Goal: Communication & Community: Answer question/provide support

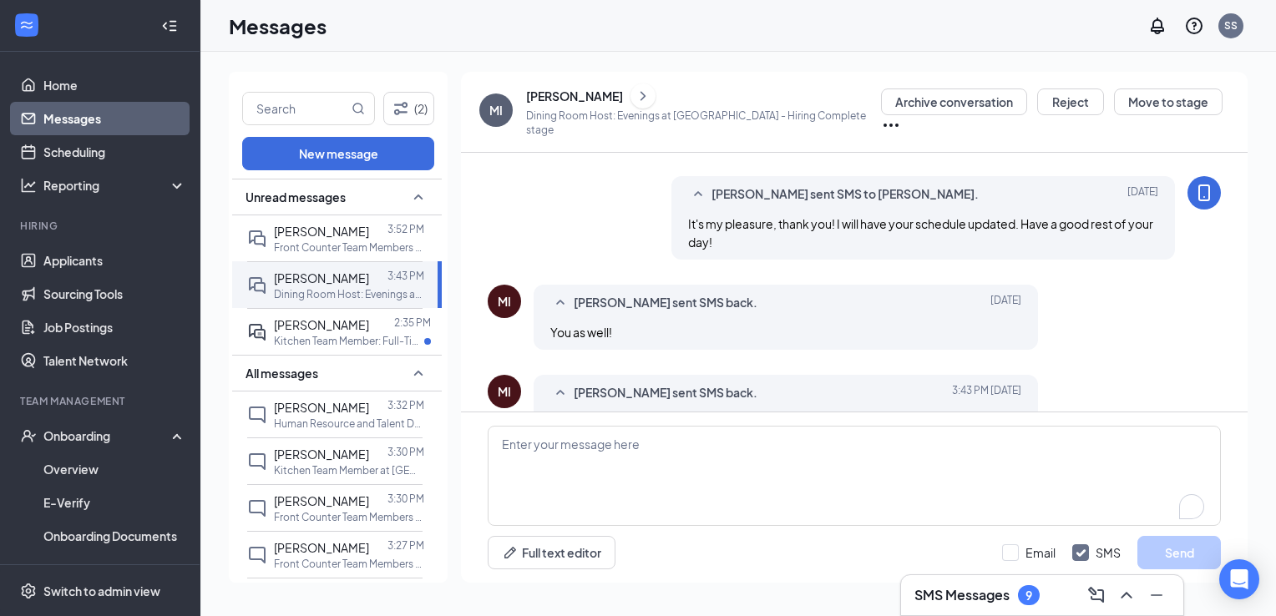
scroll to position [1058, 0]
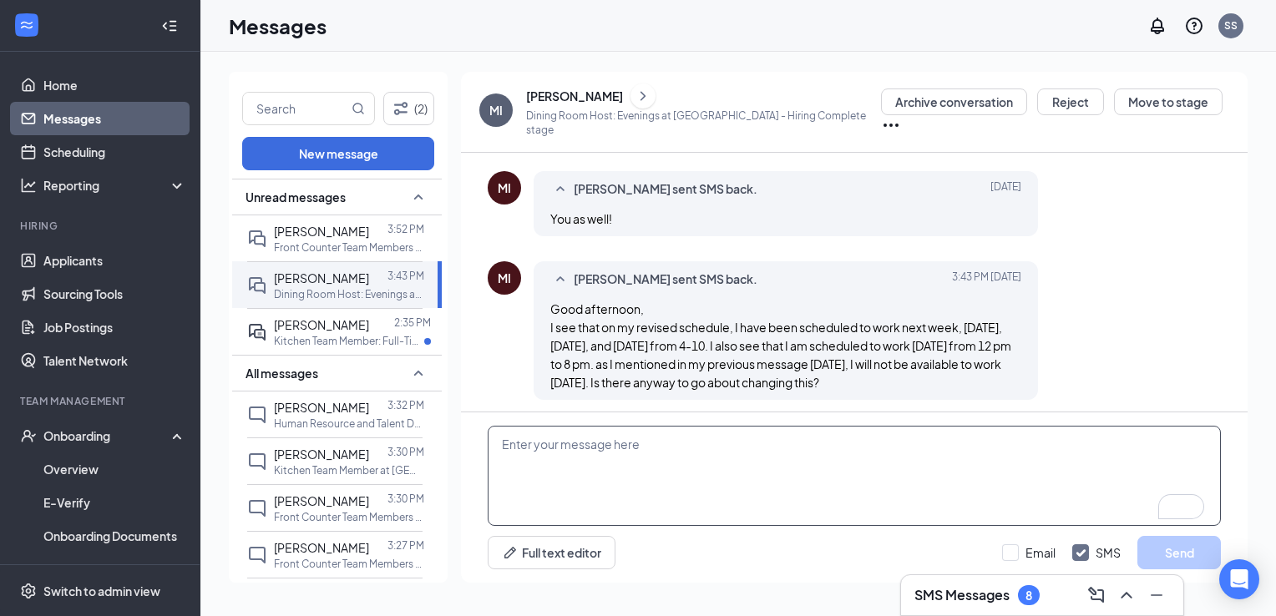
click at [738, 491] on textarea "To enrich screen reader interactions, please activate Accessibility in Grammarl…" at bounding box center [854, 476] width 733 height 100
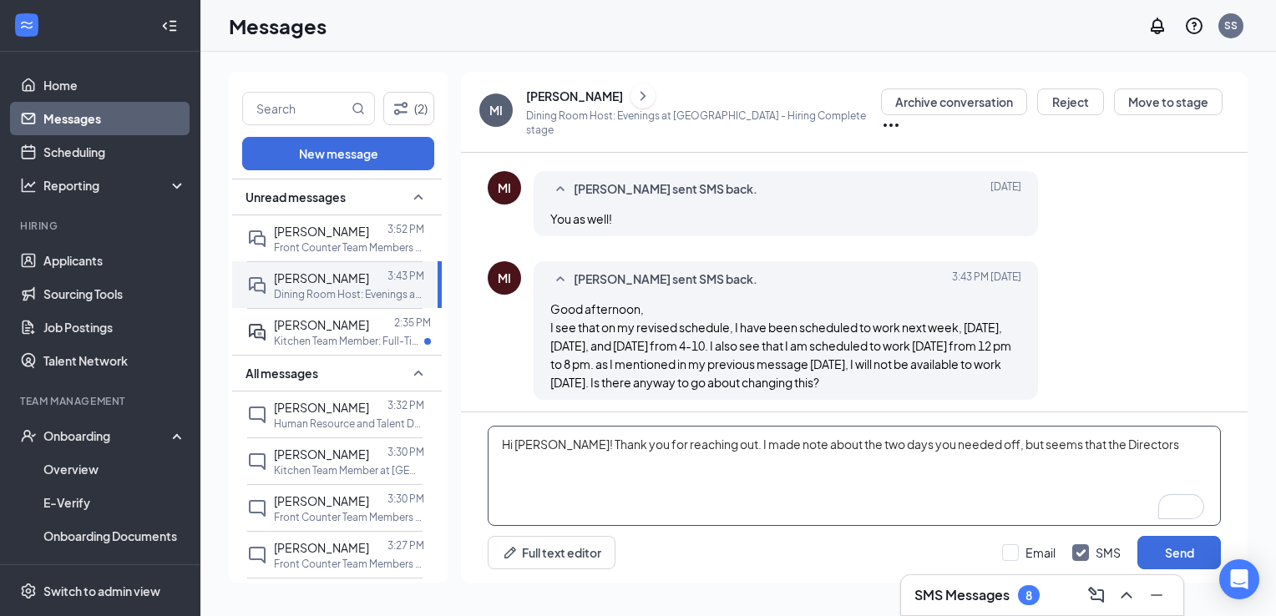
click at [1125, 442] on textarea "Hi [PERSON_NAME]! Thank you for reaching out. I made note about the two days yo…" at bounding box center [854, 476] width 733 height 100
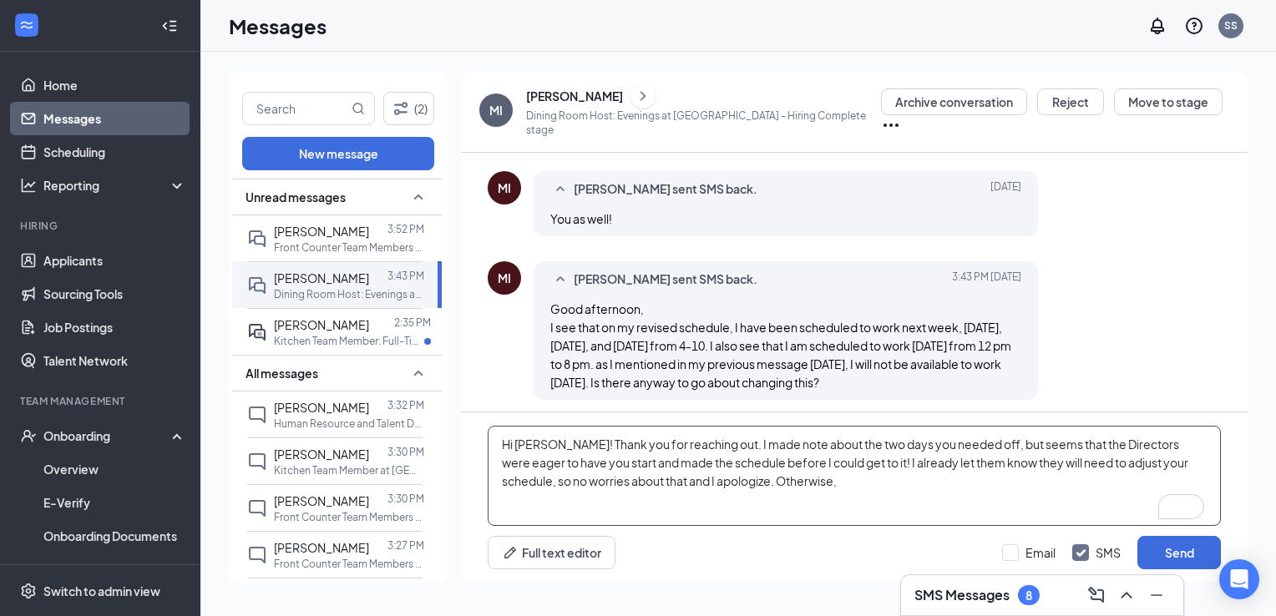
click at [1070, 446] on textarea "Hi [PERSON_NAME]! Thank you for reaching out. I made note about the two days yo…" at bounding box center [854, 476] width 733 height 100
click at [808, 480] on textarea "Hi [PERSON_NAME]! Thank you for reaching out. I made note about the two days yo…" at bounding box center [854, 476] width 733 height 100
type textarea "Hi [PERSON_NAME]! Thank you for reaching out. I made note about the two days yo…"
click at [1167, 549] on button "Send" at bounding box center [1178, 552] width 83 height 33
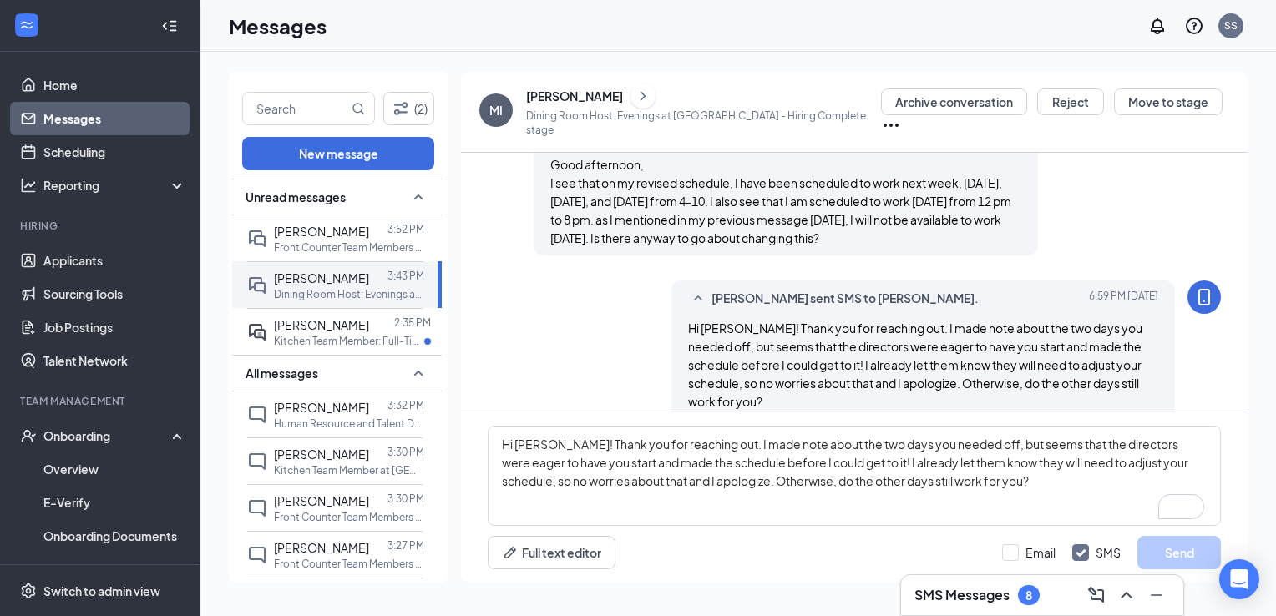
scroll to position [1222, 0]
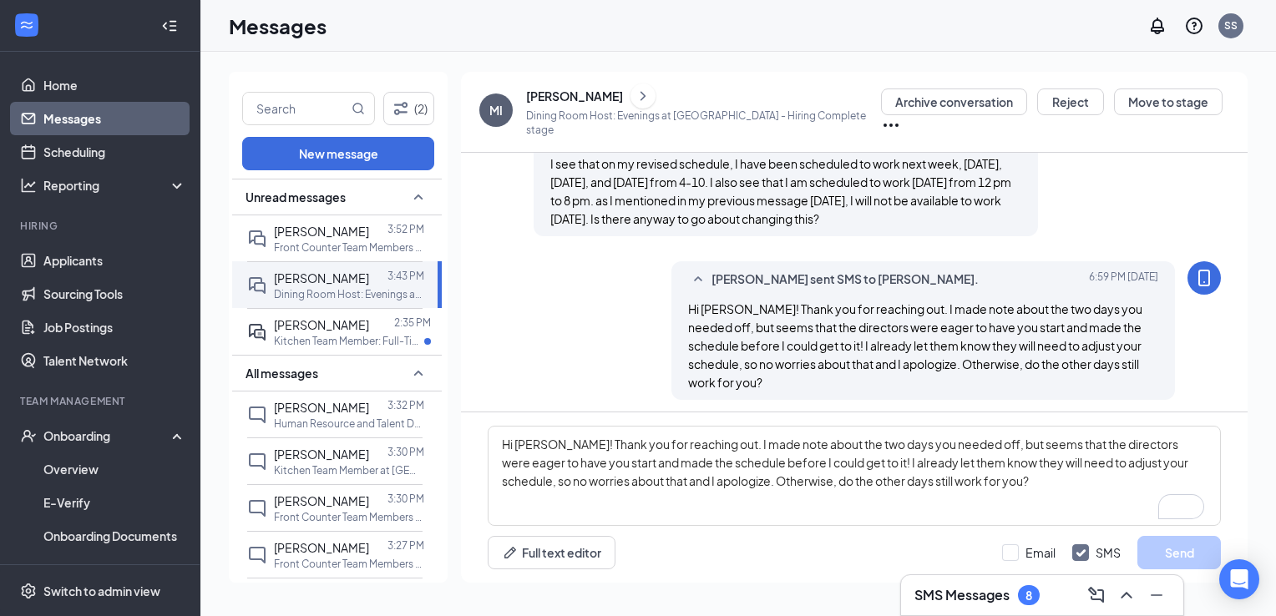
click at [919, 590] on h3 "SMS Messages" at bounding box center [961, 595] width 95 height 18
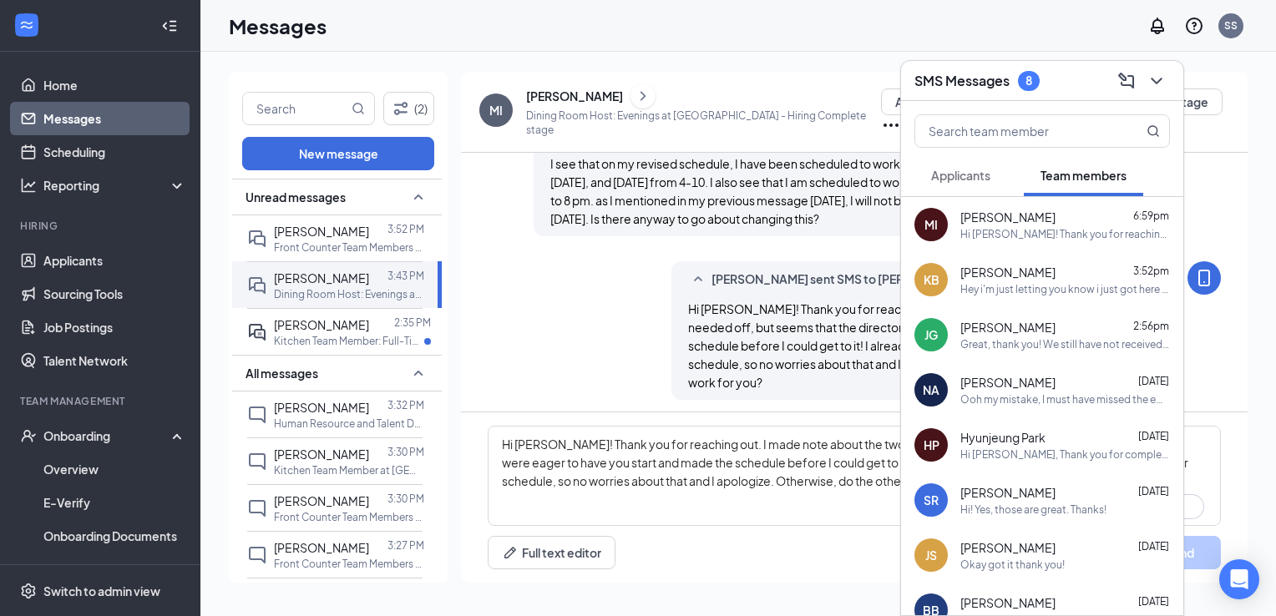
click at [975, 174] on span "Applicants" at bounding box center [960, 175] width 59 height 15
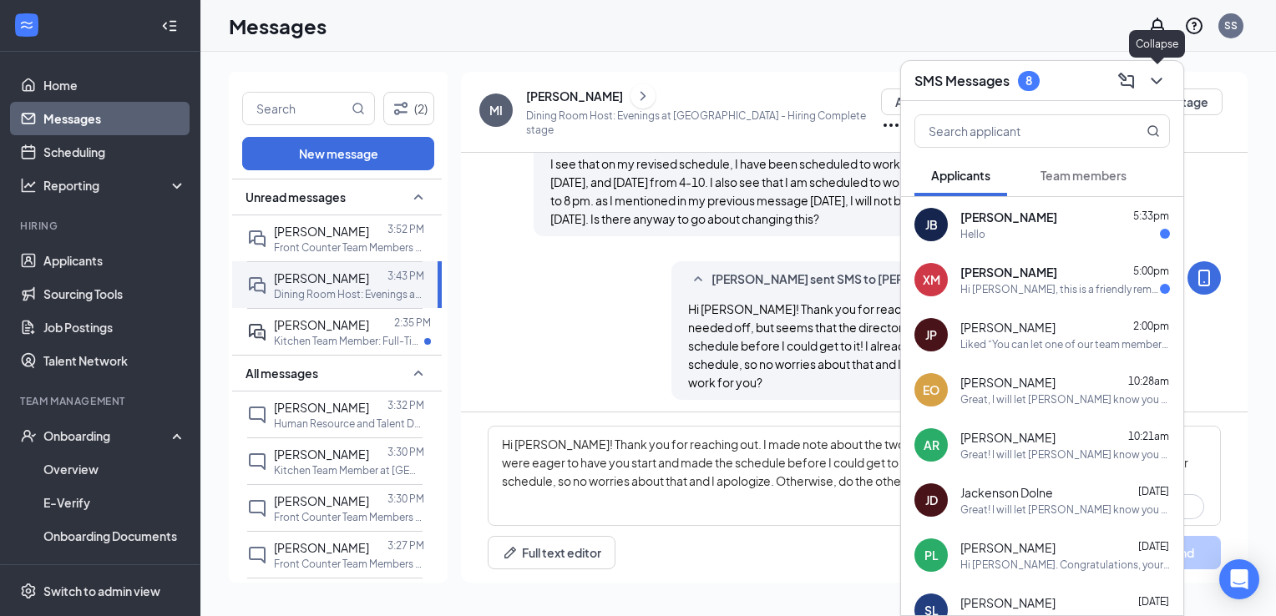
click at [1162, 83] on icon "ChevronDown" at bounding box center [1156, 81] width 20 height 20
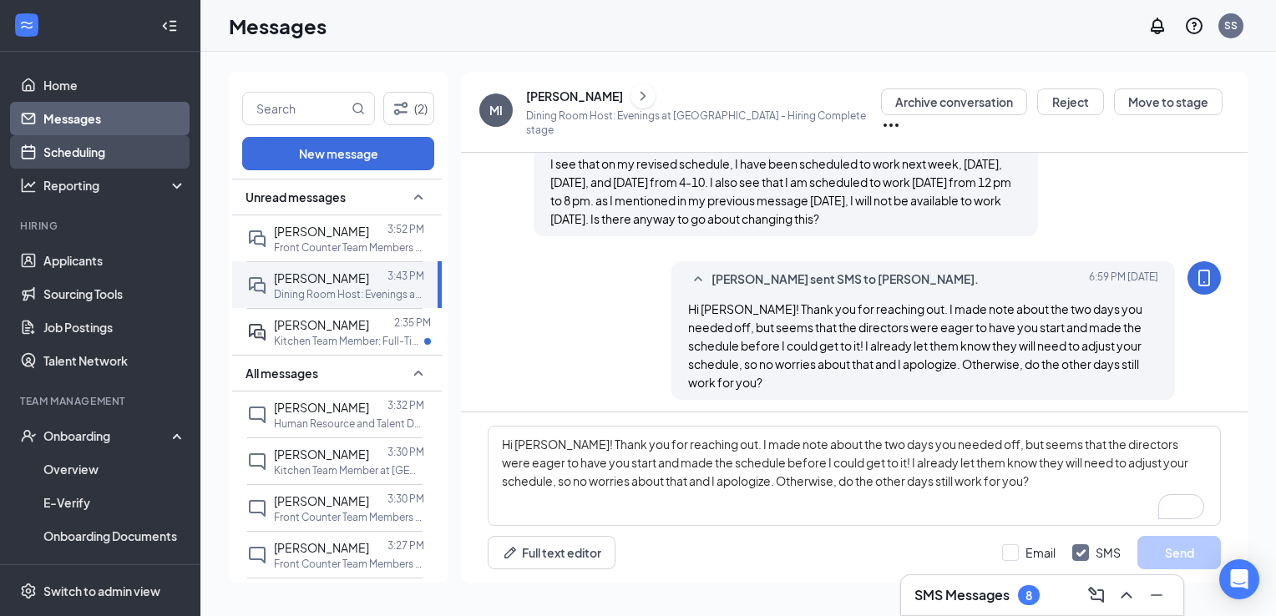
click at [114, 150] on link "Scheduling" at bounding box center [114, 151] width 143 height 33
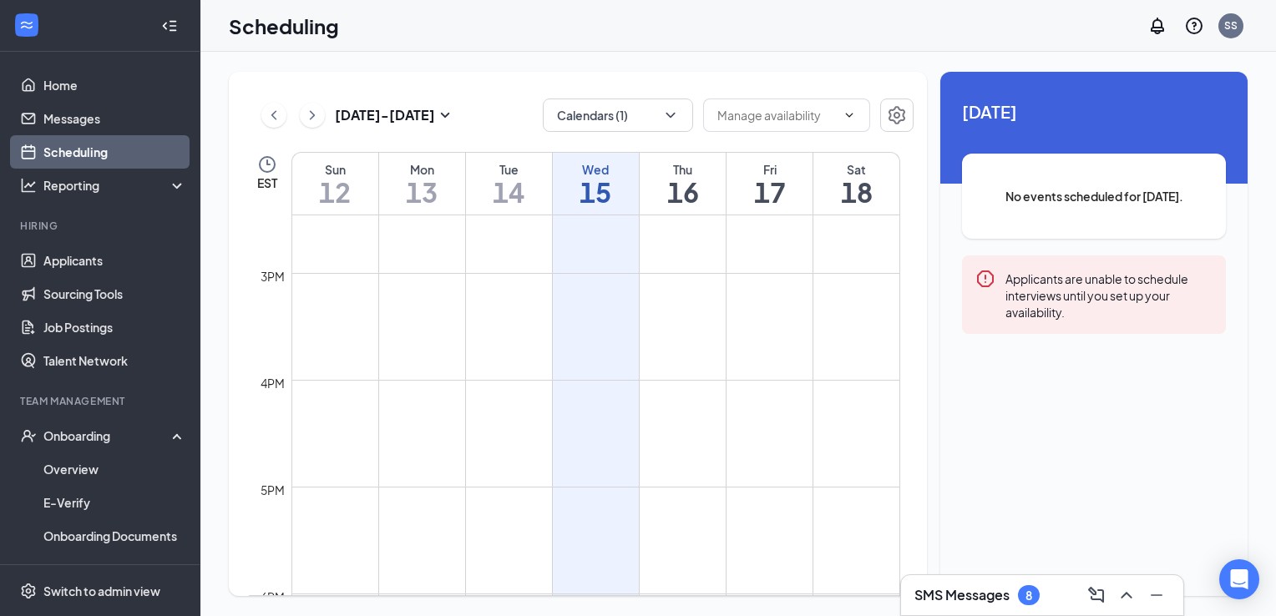
scroll to position [1546, 0]
